Goal: Task Accomplishment & Management: Complete application form

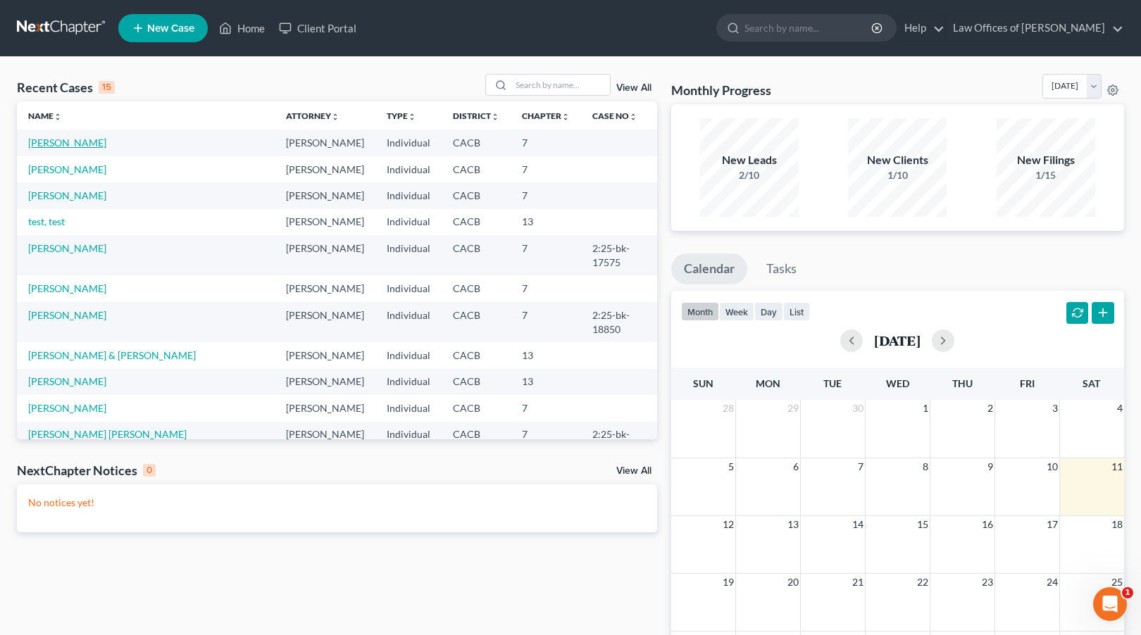
click at [59, 143] on link "[PERSON_NAME]" at bounding box center [67, 143] width 78 height 12
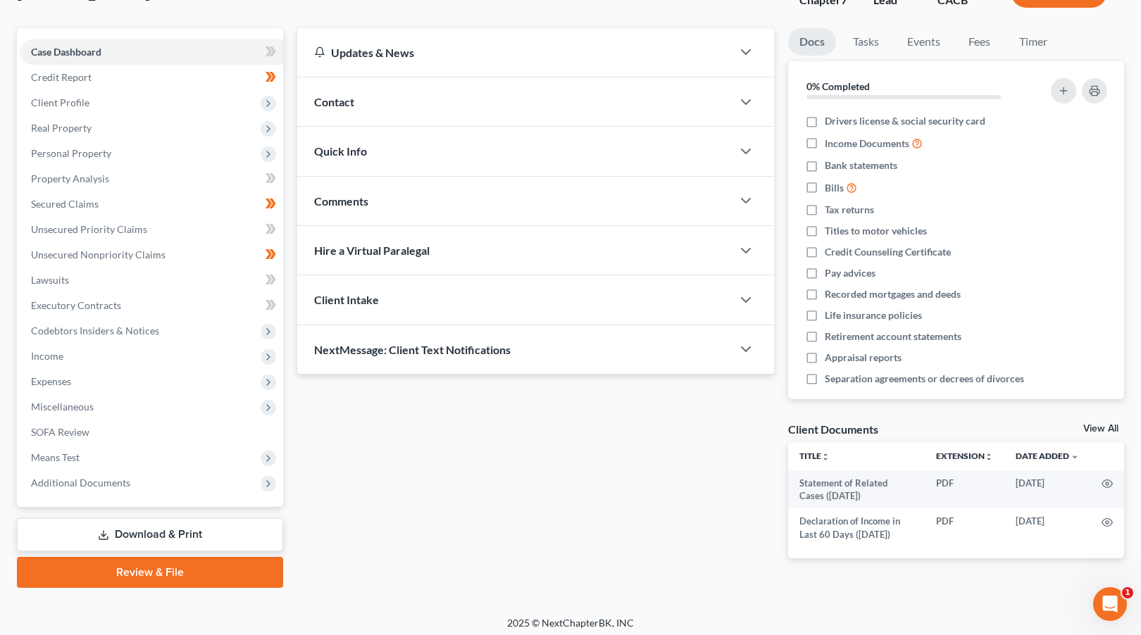
scroll to position [112, 0]
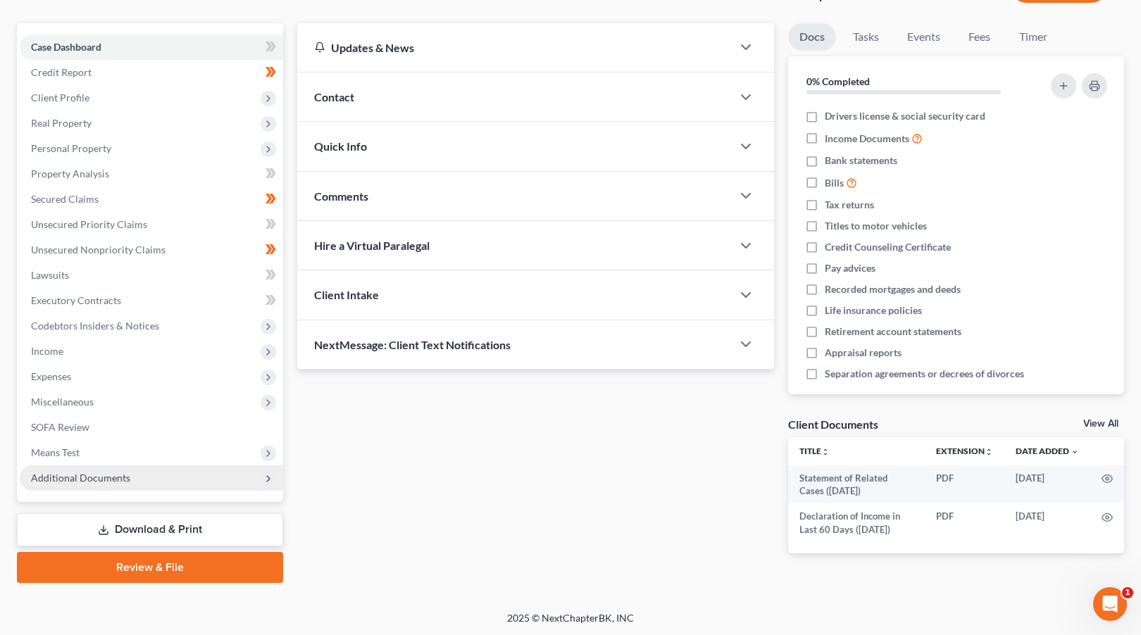
click at [93, 483] on span "Additional Documents" at bounding box center [151, 478] width 263 height 25
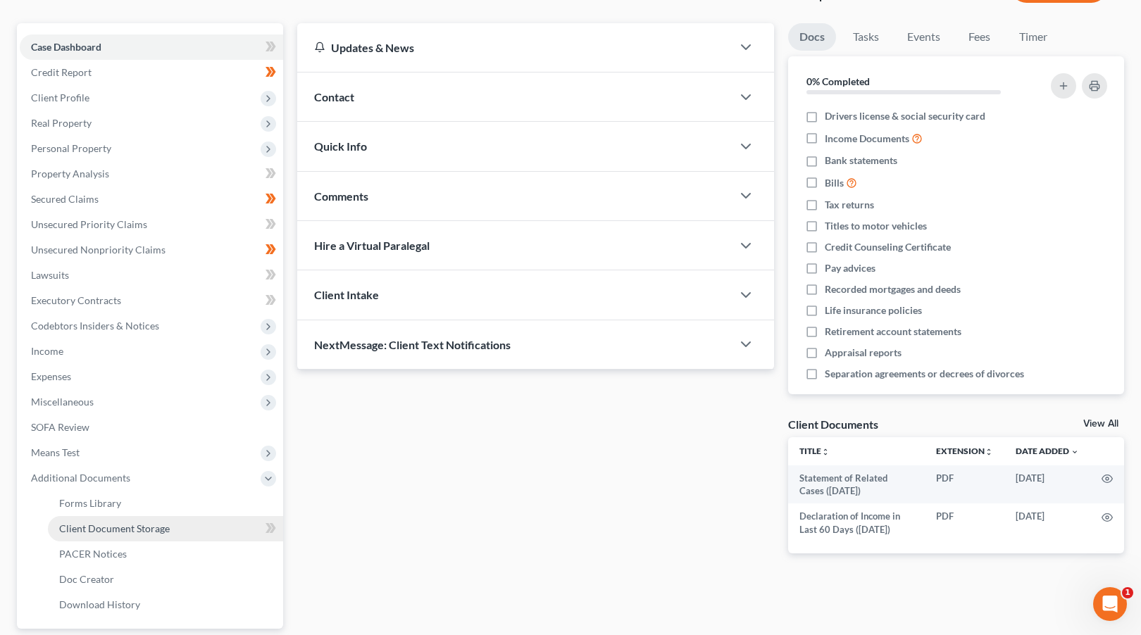
click at [123, 527] on span "Client Document Storage" at bounding box center [114, 529] width 111 height 12
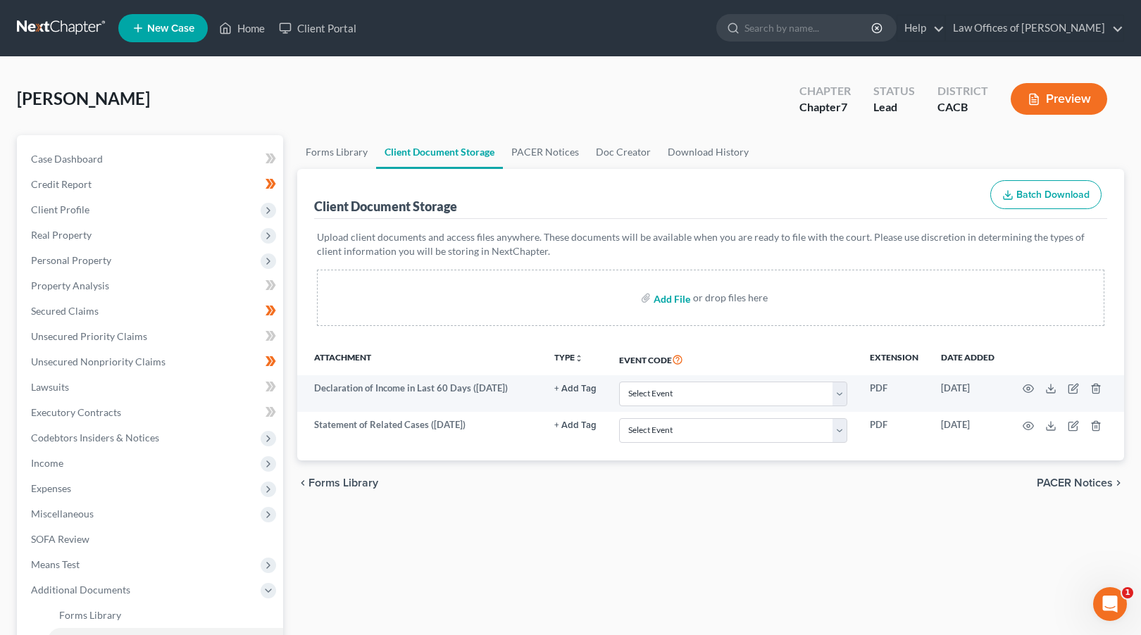
click at [673, 299] on input "file" at bounding box center [671, 297] width 34 height 25
type input "C:\fakepath\Certificate of Credit Counseling.pdf"
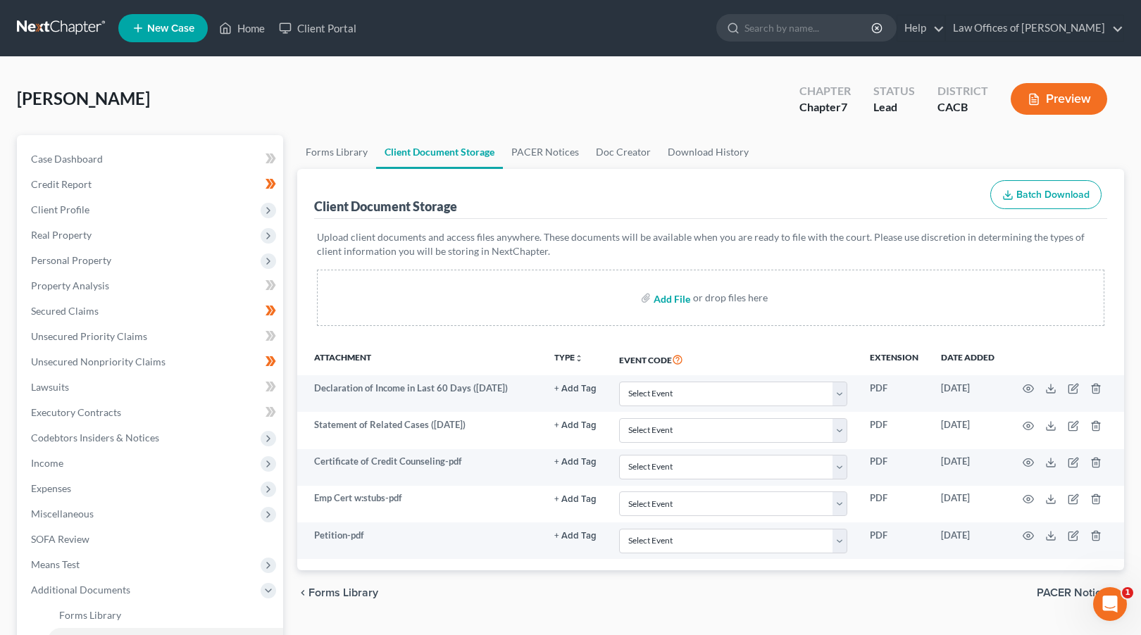
click at [671, 299] on input "file" at bounding box center [671, 297] width 34 height 25
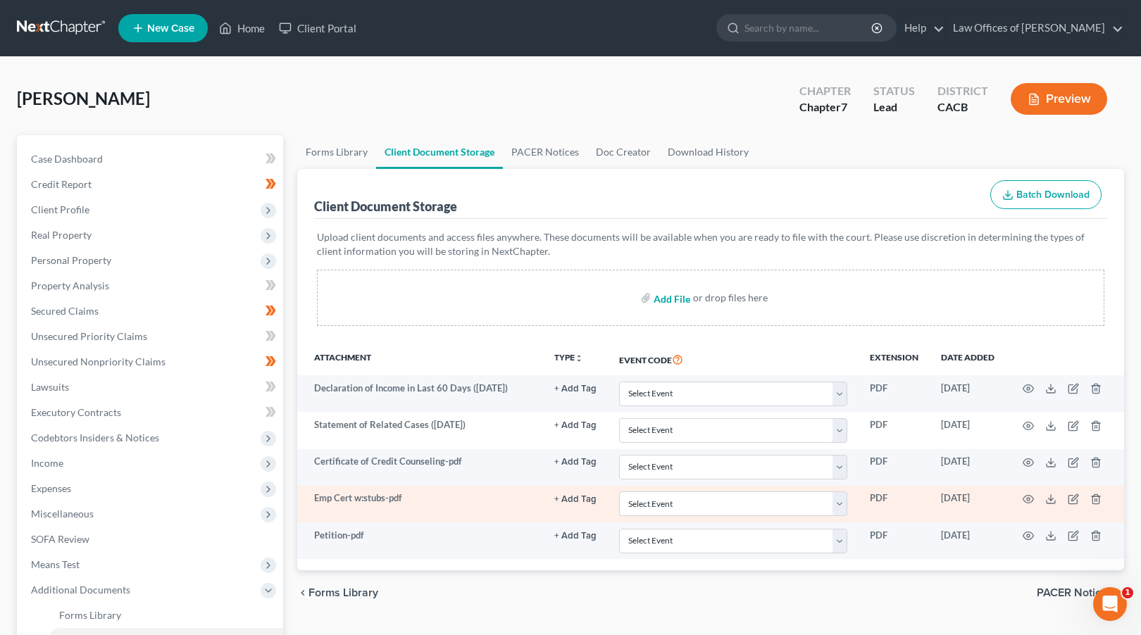
type input "C:\fakepath\SORC.pdf"
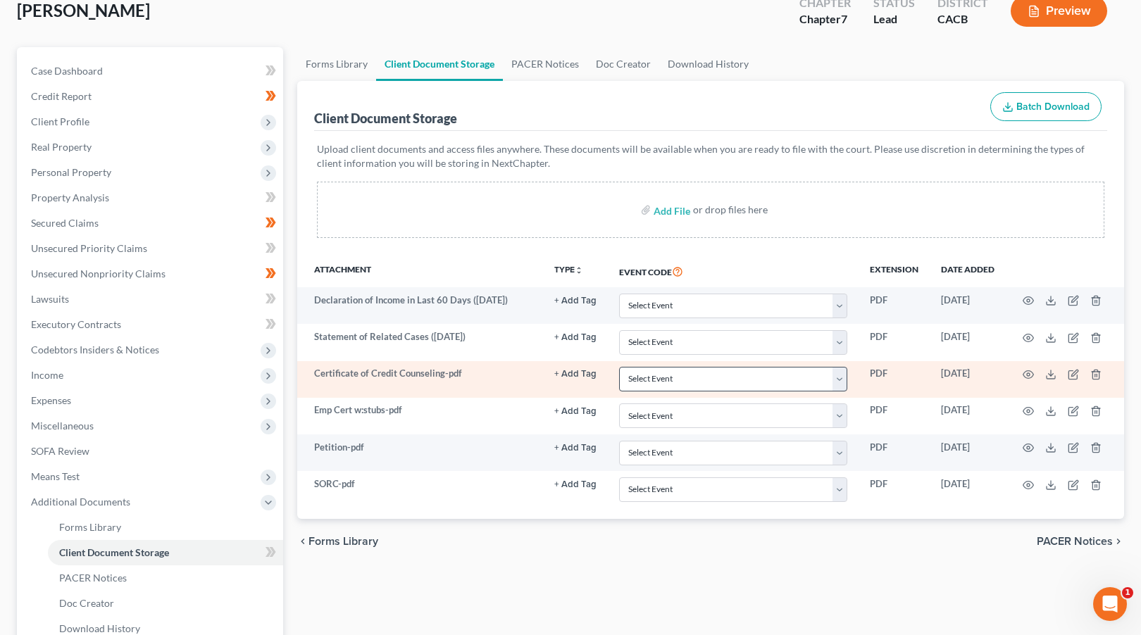
scroll to position [92, 0]
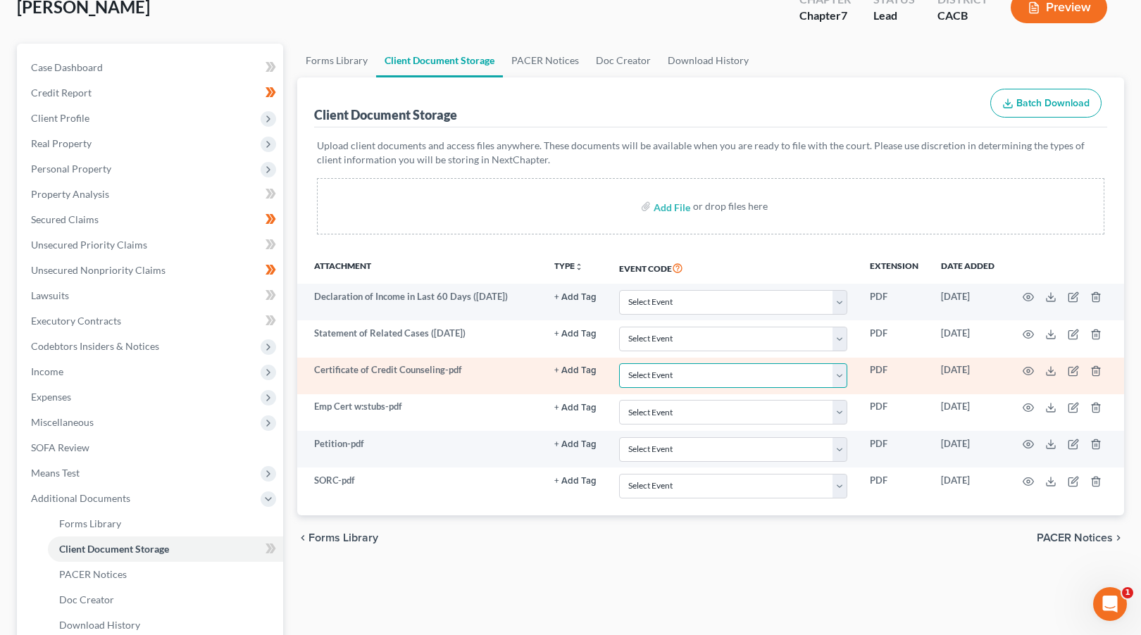
click at [693, 371] on select "Select Event Amended Chapter 11 Plan Amended Chapter 11 Small Business Plan Ame…" at bounding box center [733, 375] width 228 height 25
select select "10"
click at [619, 363] on select "Select Event Amended Chapter 11 Plan Amended Chapter 11 Small Business Plan Ame…" at bounding box center [733, 375] width 228 height 25
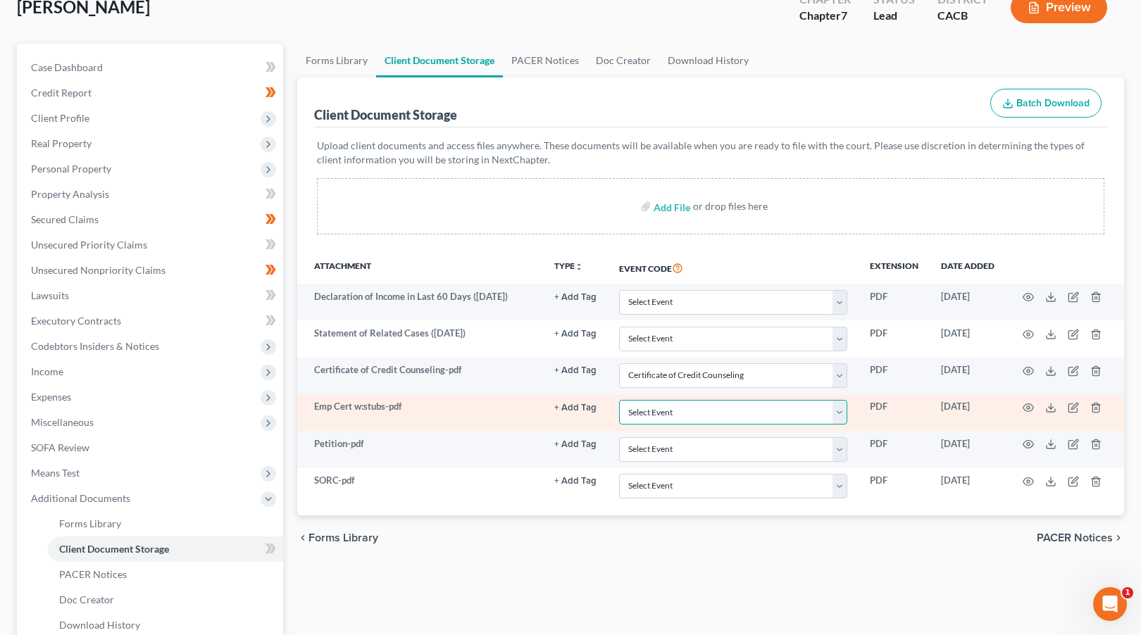
click at [677, 414] on select "Select Event Amended Chapter 11 Plan Amended Chapter 11 Small Business Plan Ame…" at bounding box center [733, 412] width 228 height 25
select select "30"
click at [619, 400] on select "Select Event Amended Chapter 11 Plan Amended Chapter 11 Small Business Plan Ame…" at bounding box center [733, 412] width 228 height 25
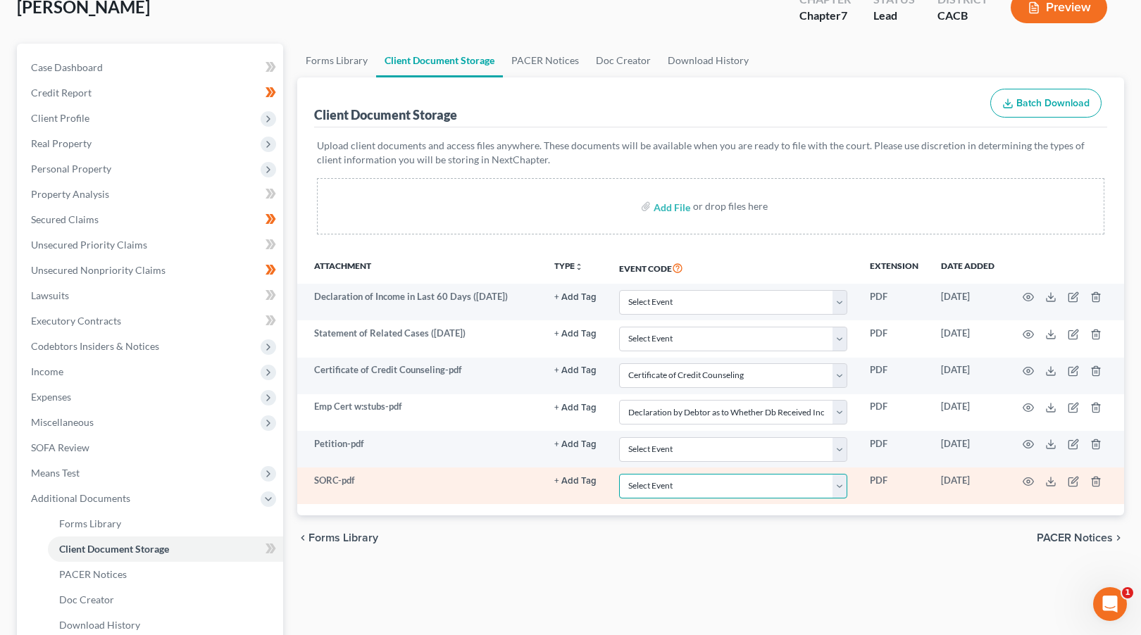
click at [708, 494] on select "Select Event Amended Chapter 11 Plan Amended Chapter 11 Small Business Plan Ame…" at bounding box center [733, 486] width 228 height 25
select select "65"
click at [619, 474] on select "Select Event Amended Chapter 11 Plan Amended Chapter 11 Small Business Plan Ame…" at bounding box center [733, 486] width 228 height 25
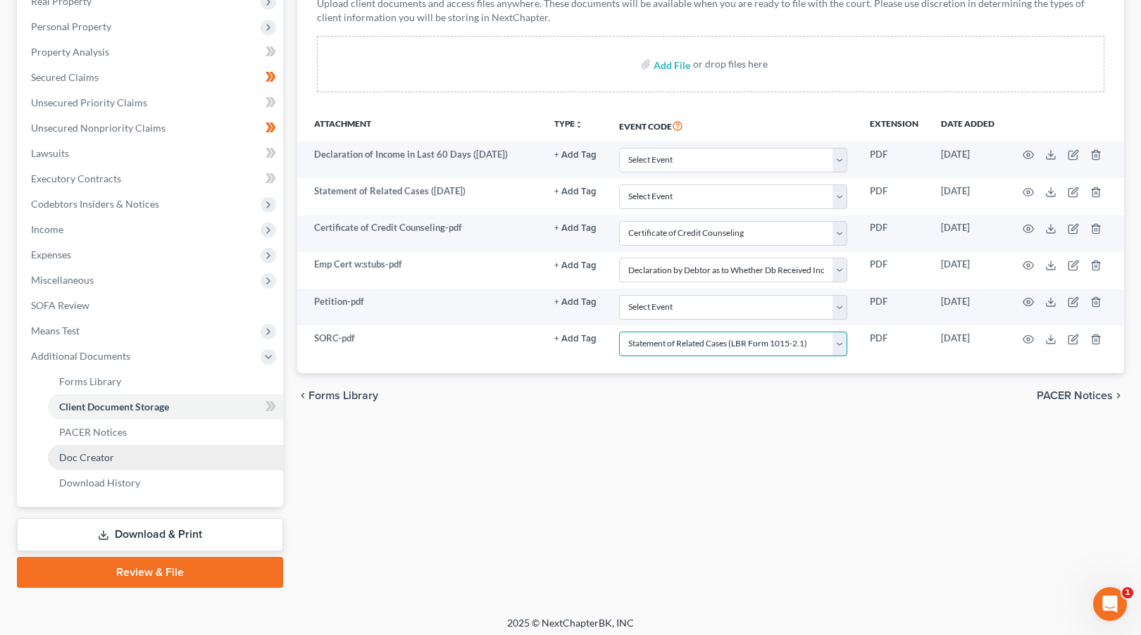
scroll to position [239, 0]
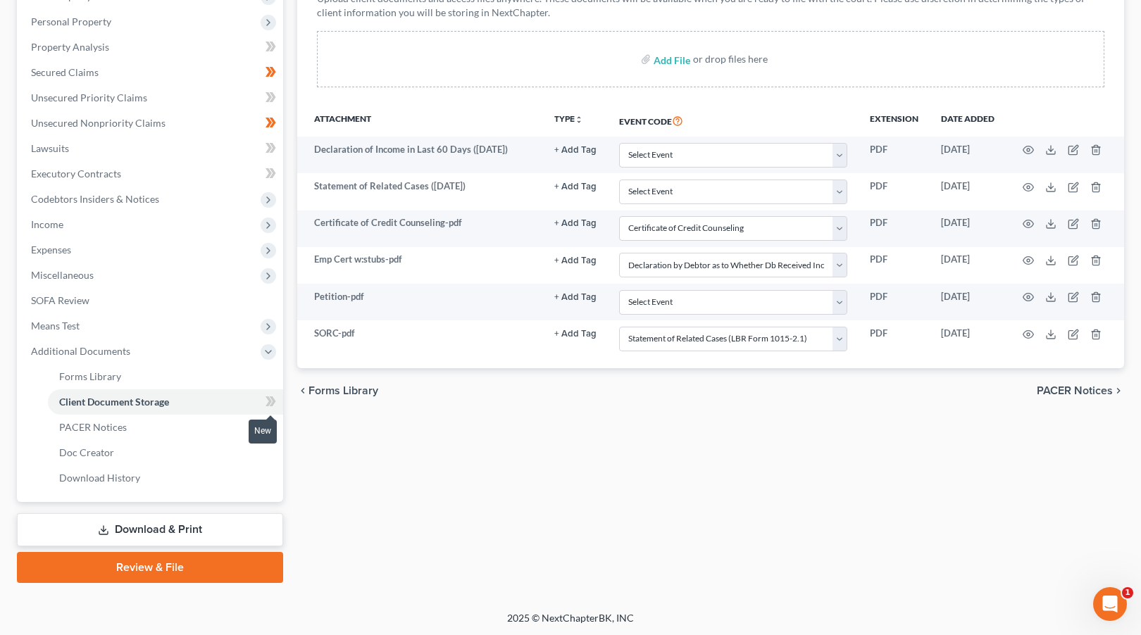
click at [276, 399] on span at bounding box center [271, 403] width 25 height 21
click at [187, 566] on link "Review & File" at bounding box center [150, 567] width 266 height 31
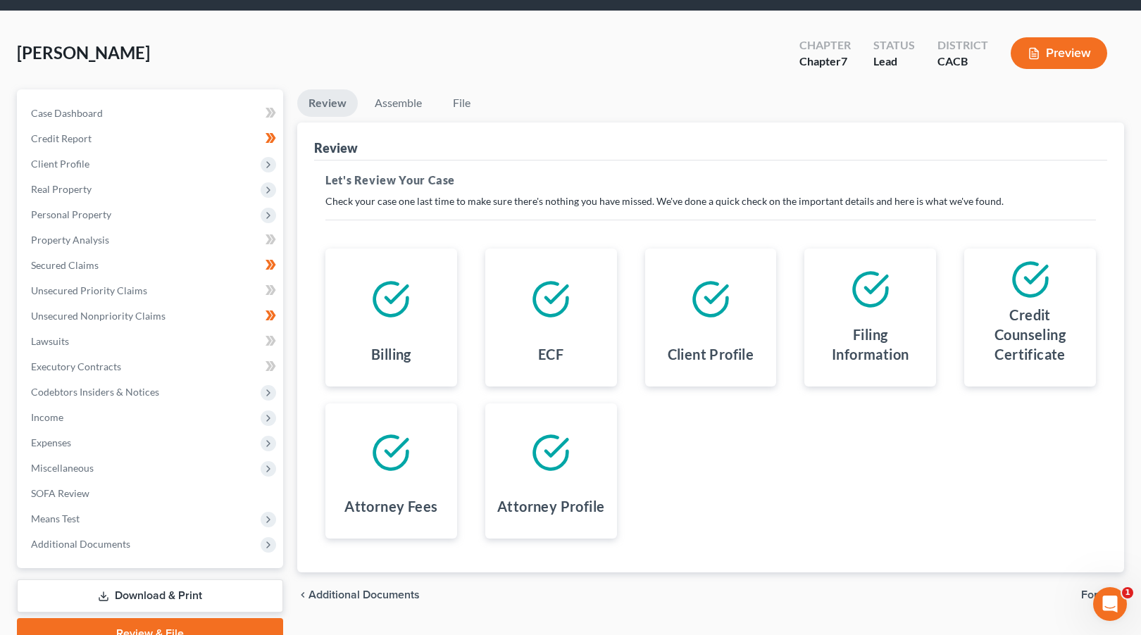
scroll to position [112, 0]
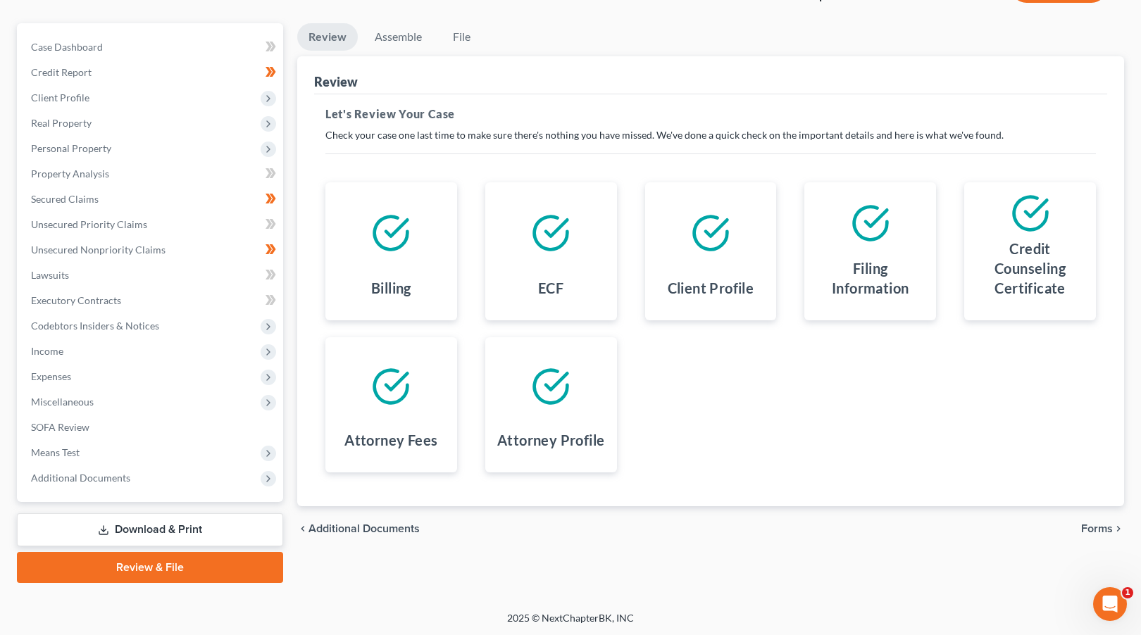
click at [1102, 529] on span "Forms" at bounding box center [1097, 528] width 32 height 11
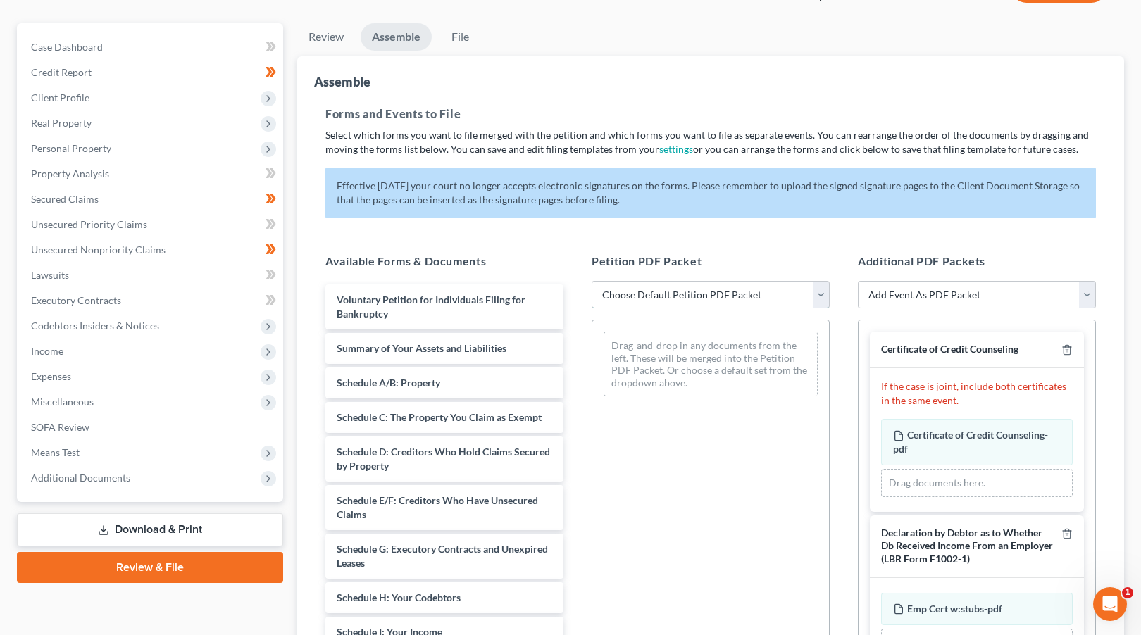
click at [743, 295] on select "Choose Default Petition PDF Packet Complete Bankruptcy Petition (all forms and …" at bounding box center [711, 295] width 238 height 28
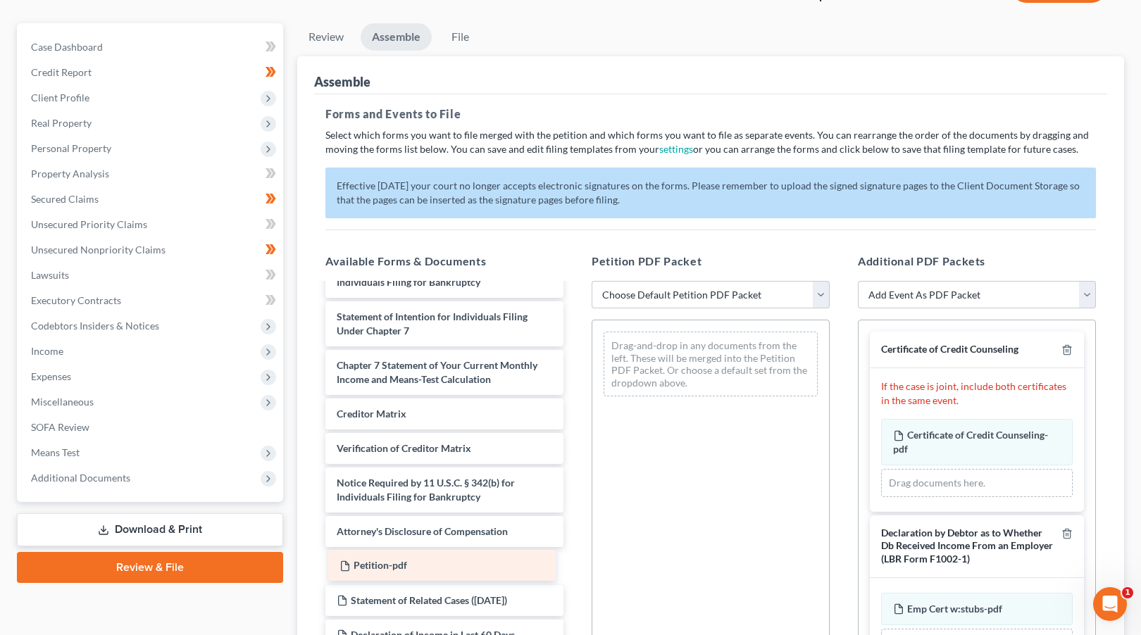
scroll to position [447, 0]
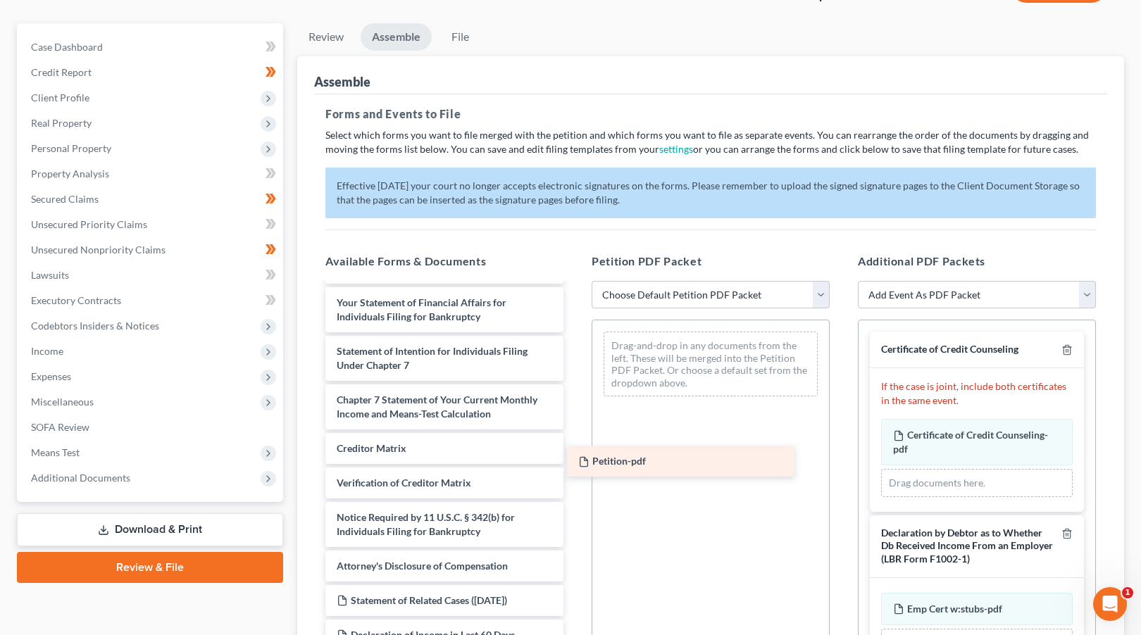
drag, startPoint x: 428, startPoint y: 561, endPoint x: 718, endPoint y: 428, distance: 319.9
click at [575, 428] on div "Petition-pdf Voluntary Petition for Individuals Filing for Bankruptcy Summary o…" at bounding box center [444, 251] width 261 height 828
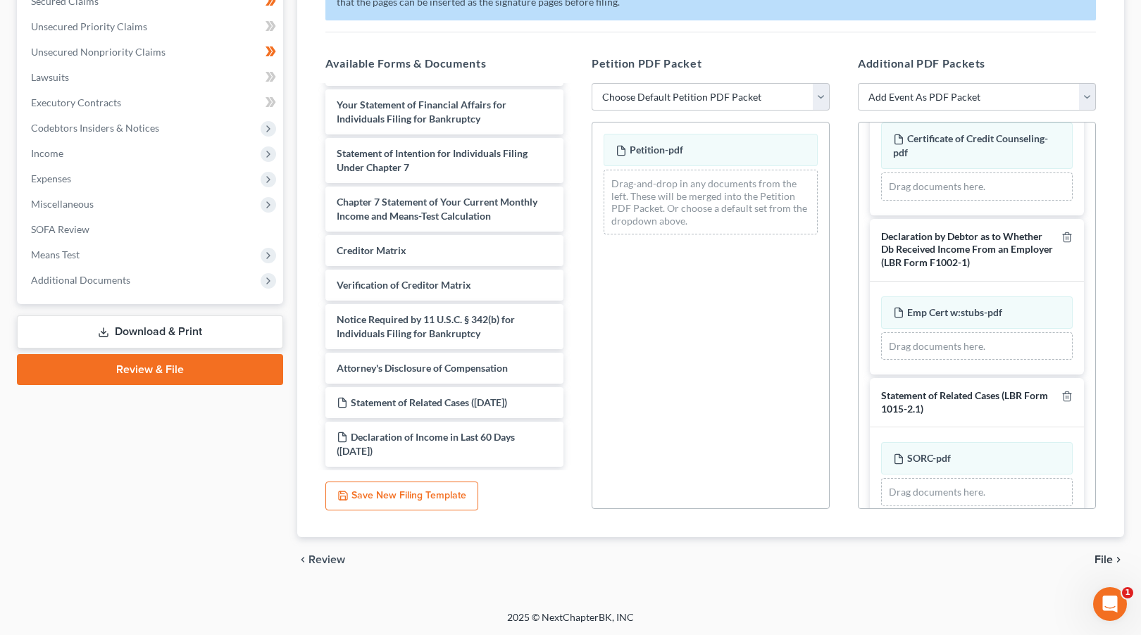
scroll to position [247, 0]
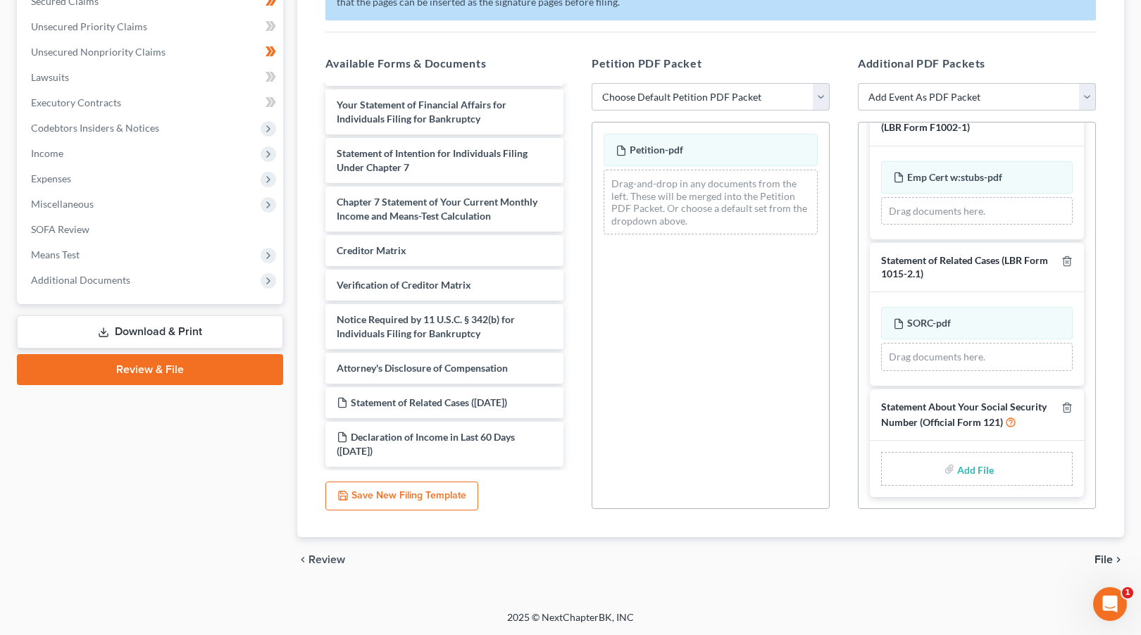
click at [966, 471] on input "file" at bounding box center [974, 468] width 34 height 25
type input "C:\fakepath\SSN Statement.pdf"
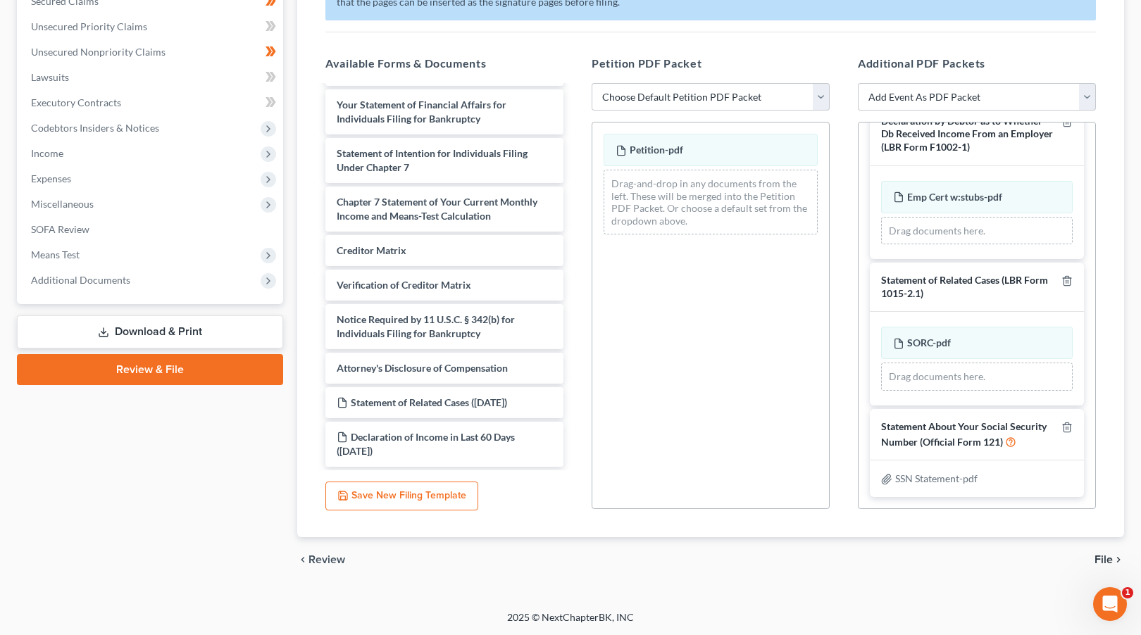
click at [1111, 556] on span "File" at bounding box center [1104, 559] width 18 height 11
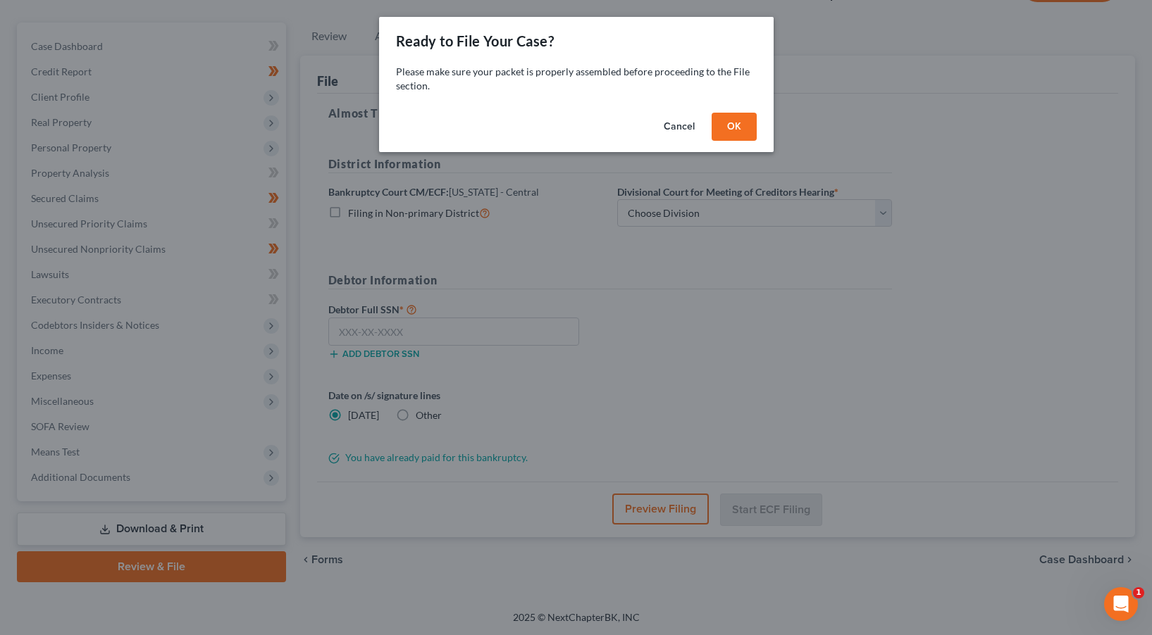
click at [725, 125] on button "OK" at bounding box center [733, 127] width 45 height 28
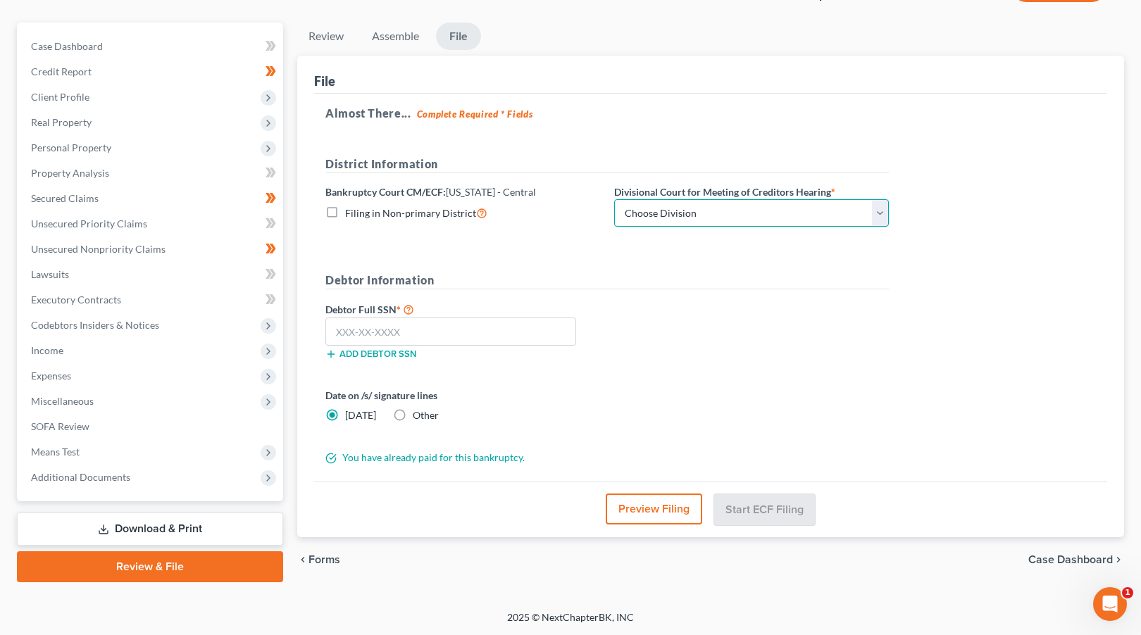
click at [785, 204] on select "Choose Division [GEOGRAPHIC_DATA][PERSON_NAME] [GEOGRAPHIC_DATA] [GEOGRAPHIC_DA…" at bounding box center [751, 213] width 275 height 28
select select "1"
click at [614, 199] on select "Choose Division [GEOGRAPHIC_DATA][PERSON_NAME] [GEOGRAPHIC_DATA] [GEOGRAPHIC_DA…" at bounding box center [751, 213] width 275 height 28
click at [385, 330] on input "text" at bounding box center [450, 332] width 251 height 28
paste input "547-95-6220"
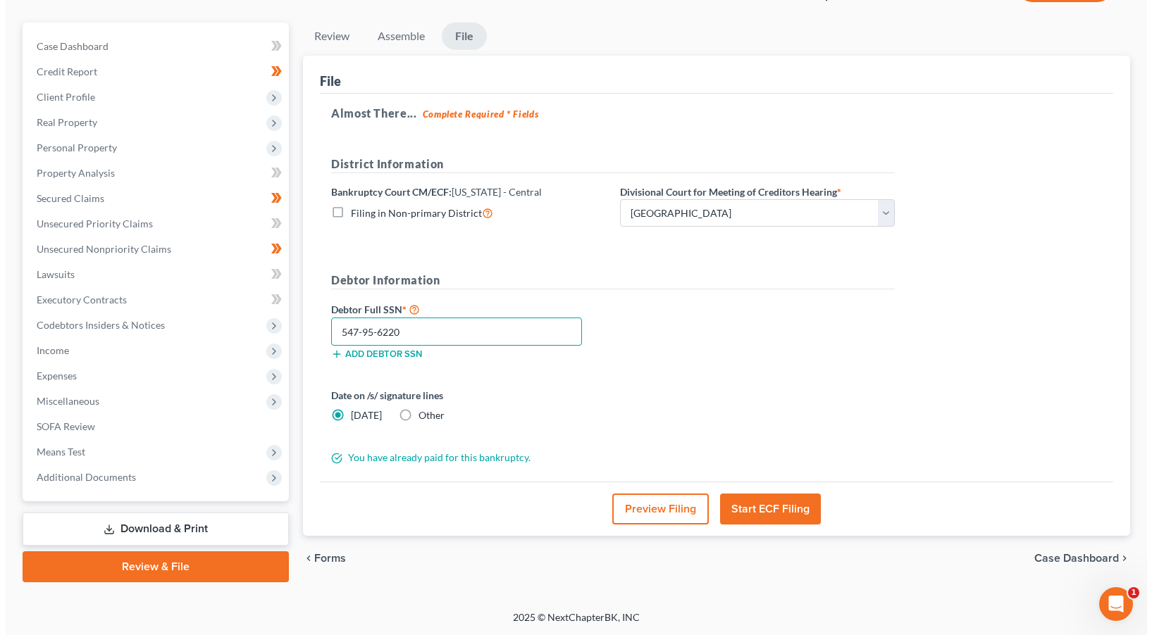
scroll to position [112, 0]
type input "547-95-6220"
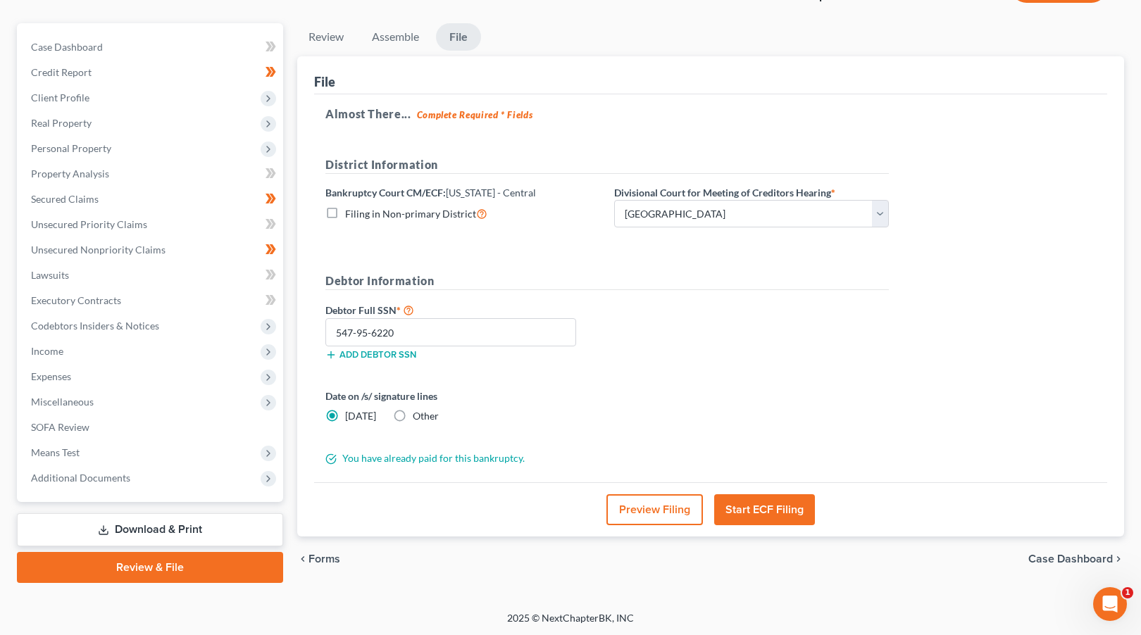
click at [413, 413] on label "Other" at bounding box center [426, 416] width 26 height 14
click at [418, 413] on input "Other" at bounding box center [422, 413] width 9 height 9
radio input "true"
radio input "false"
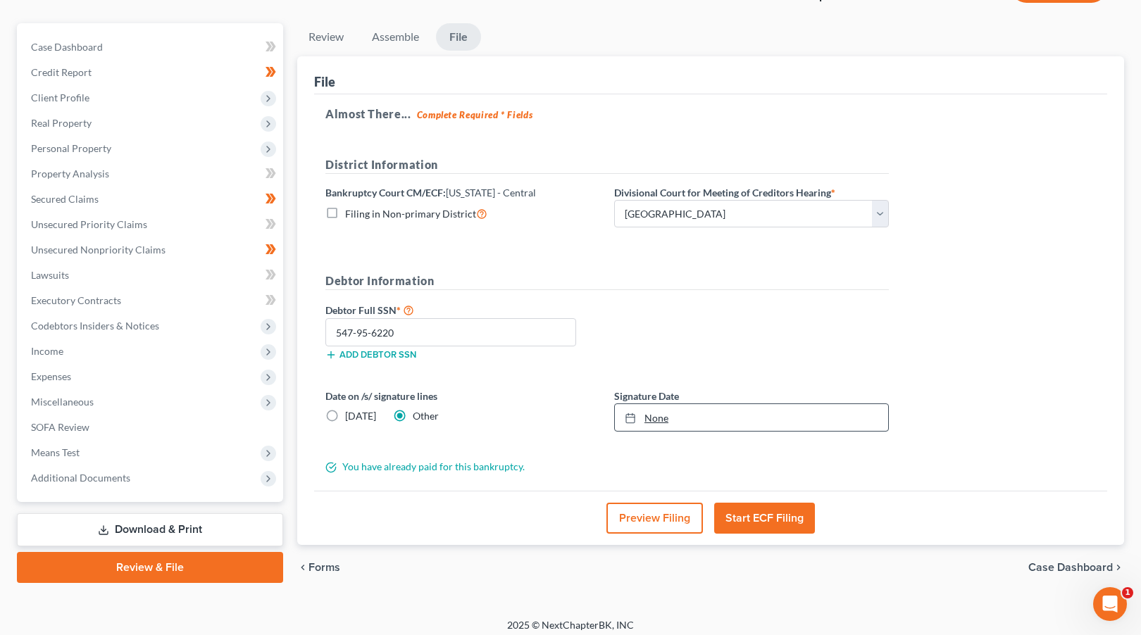
click at [659, 416] on link "None" at bounding box center [751, 417] width 273 height 27
click at [941, 420] on div "Almost There... Complete Required * Fields District Information Bankruptcy Cour…" at bounding box center [710, 292] width 793 height 397
click at [773, 516] on button "Start ECF Filing" at bounding box center [764, 518] width 101 height 31
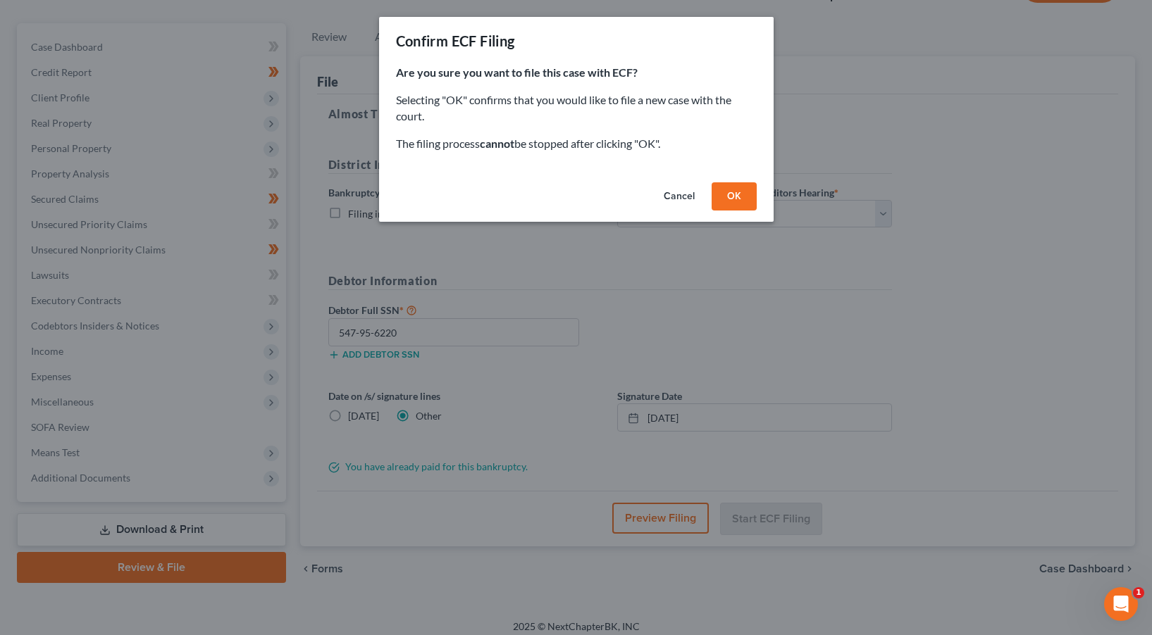
click at [735, 200] on button "OK" at bounding box center [733, 196] width 45 height 28
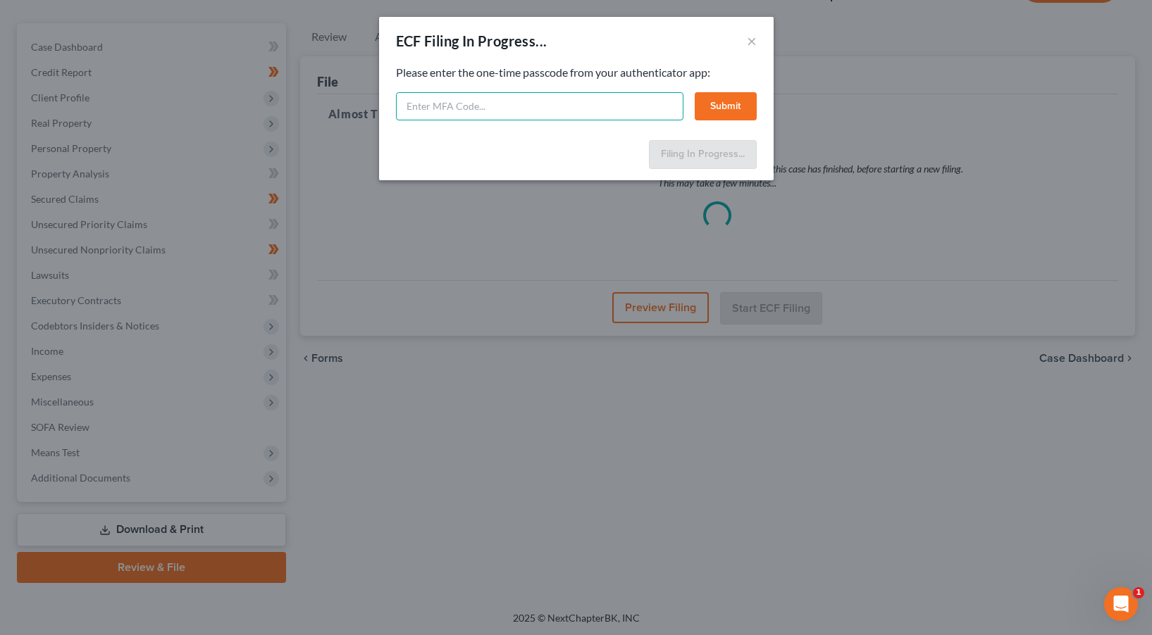
click at [475, 108] on input "text" at bounding box center [539, 106] width 287 height 28
type input "908141"
click at [717, 94] on button "Submit" at bounding box center [726, 106] width 62 height 28
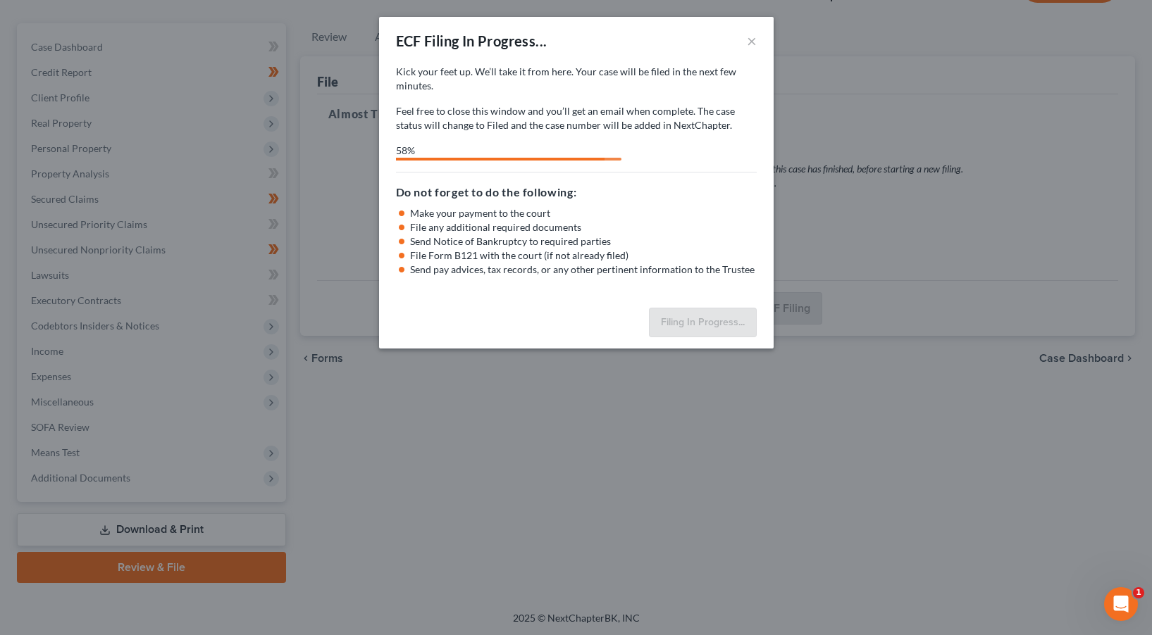
select select "1"
